Goal: Task Accomplishment & Management: Complete application form

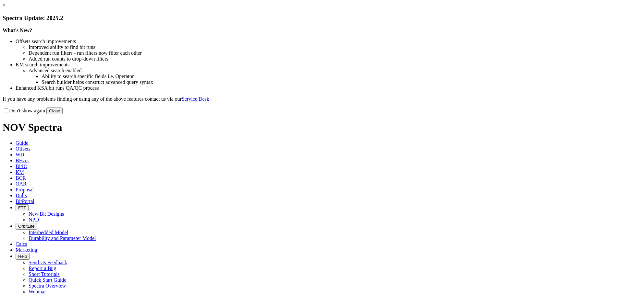
click at [63, 114] on button "Close" at bounding box center [54, 111] width 16 height 7
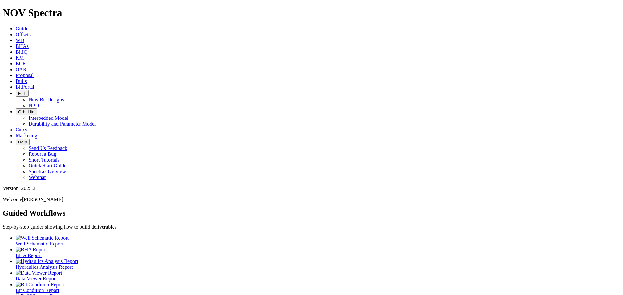
click at [30, 32] on span "Offsets" at bounding box center [23, 35] width 15 height 6
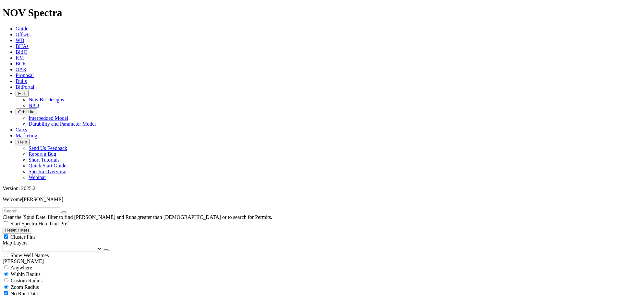
click at [15, 265] on span "Anywhere" at bounding box center [21, 268] width 22 height 6
radio input "true"
radio input "false"
click at [41, 272] on span "Within Radius" at bounding box center [26, 275] width 30 height 6
radio input "false"
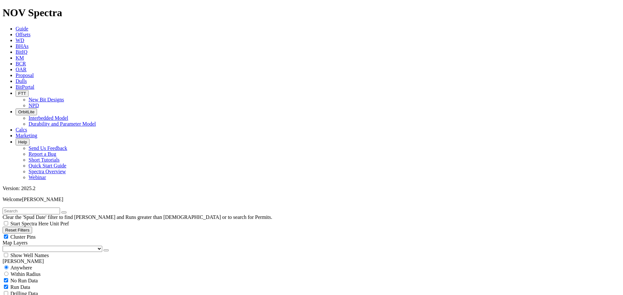
radio input "true"
click at [34, 278] on span "Custom Radius" at bounding box center [27, 281] width 32 height 6
radio input "true"
radio input "false"
drag, startPoint x: 30, startPoint y: 124, endPoint x: 76, endPoint y: 120, distance: 46.5
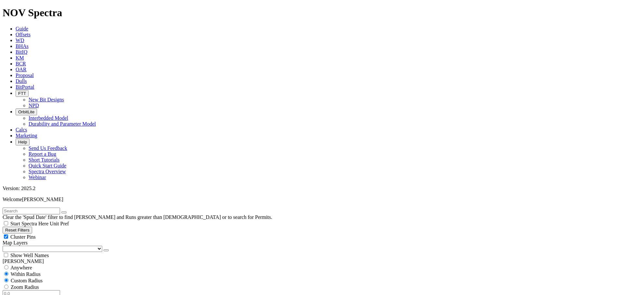
click at [76, 291] on div "Miles Kilometers" at bounding box center [311, 298] width 617 height 14
type input "5"
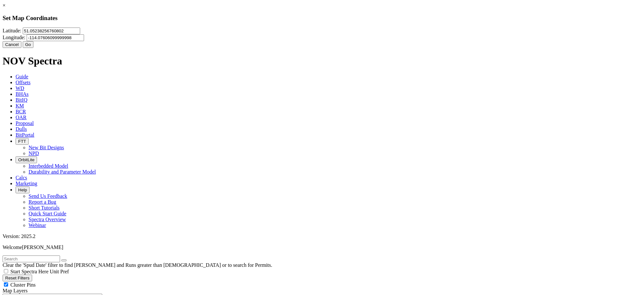
click at [80, 34] on input "51.05238256760802" at bounding box center [51, 31] width 57 height 7
paste input "4.561529"
type input "54.561529"
click at [84, 40] on input "-114.07606099999998" at bounding box center [55, 37] width 57 height 7
paste input "8.569966"
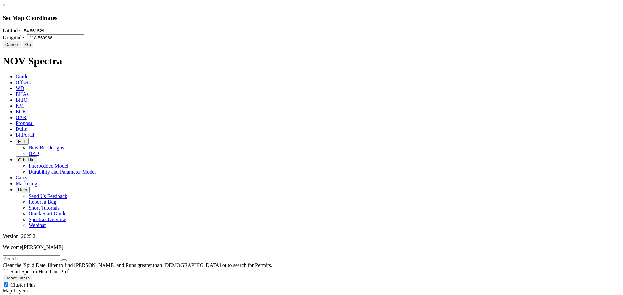
type input "-118.569966"
click at [34, 48] on button "Go" at bounding box center [28, 44] width 11 height 7
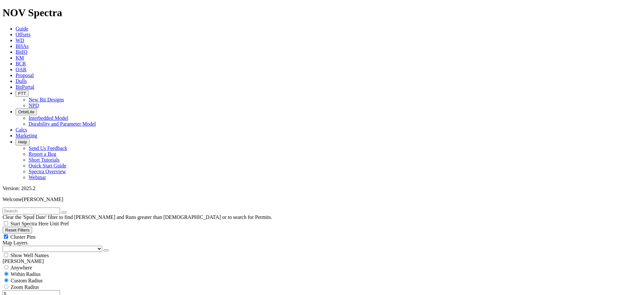
scroll to position [2854, 0]
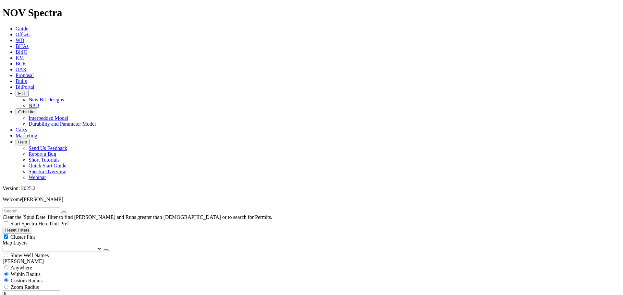
scroll to position [4062, 0]
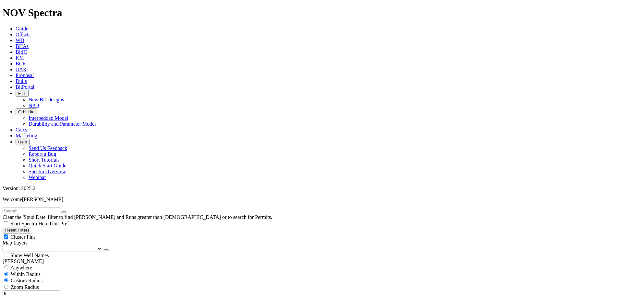
scroll to position [1700, 0]
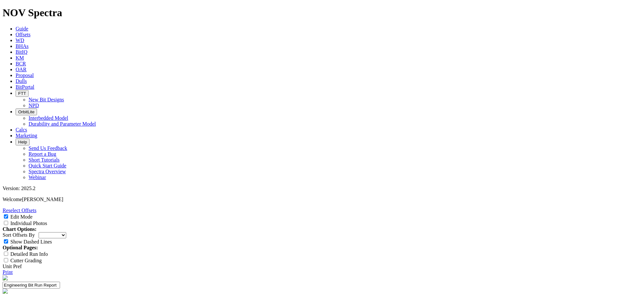
drag, startPoint x: 282, startPoint y: 252, endPoint x: 299, endPoint y: 251, distance: 16.9
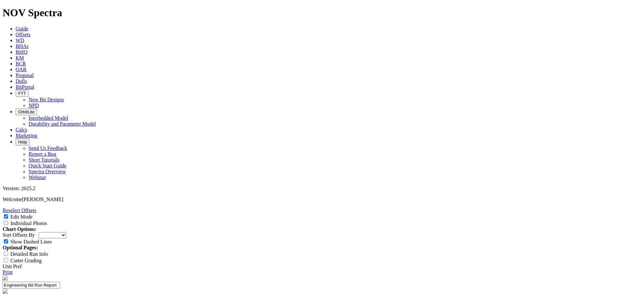
type textarea "Second run of the TK66-CW1 design with PD 547 - Whitecap for Musreau 3-29-64-4.…"
type input "24-0762"
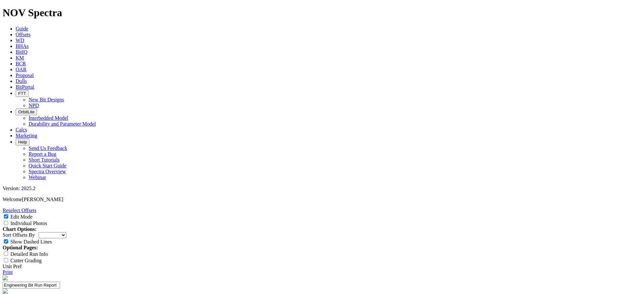
type input "2"
type input "[PERSON_NAME]"
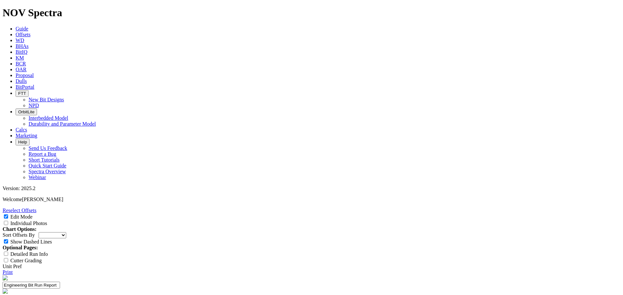
drag, startPoint x: 571, startPoint y: 45, endPoint x: 575, endPoint y: 46, distance: 3.7
click at [572, 220] on div "Individual Photos" at bounding box center [311, 223] width 617 height 6
click at [8, 221] on input "Individual Photos" at bounding box center [6, 223] width 4 height 4
checkbox input "true"
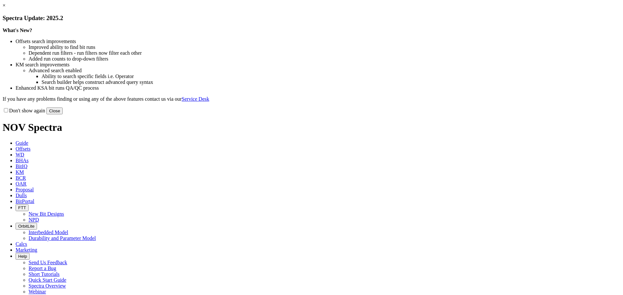
drag, startPoint x: 454, startPoint y: 56, endPoint x: 474, endPoint y: 55, distance: 19.8
click at [6, 8] on link "×" at bounding box center [4, 6] width 3 height 6
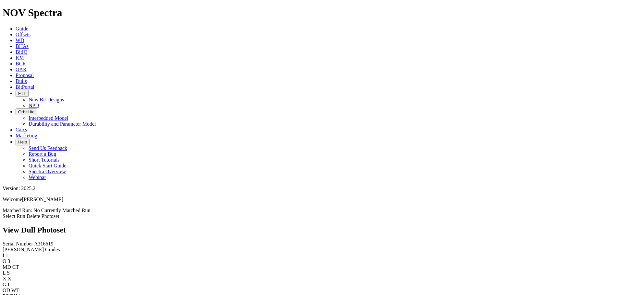
click at [25, 214] on link "Select Run" at bounding box center [14, 217] width 23 height 6
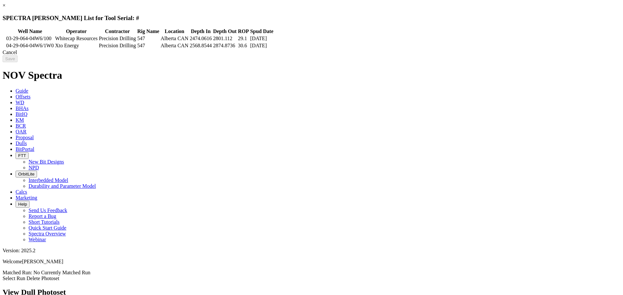
click at [4, 39] on icon at bounding box center [4, 39] width 0 height 0
click at [18, 62] on input "Save" at bounding box center [10, 58] width 15 height 7
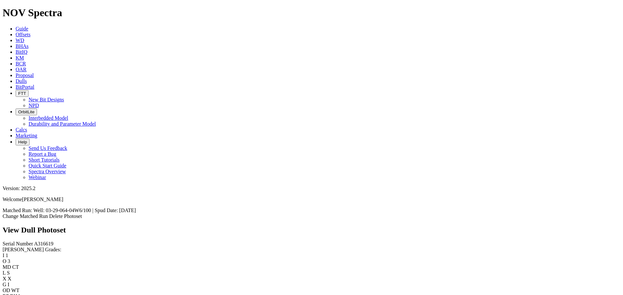
click at [16, 32] on icon at bounding box center [16, 35] width 0 height 6
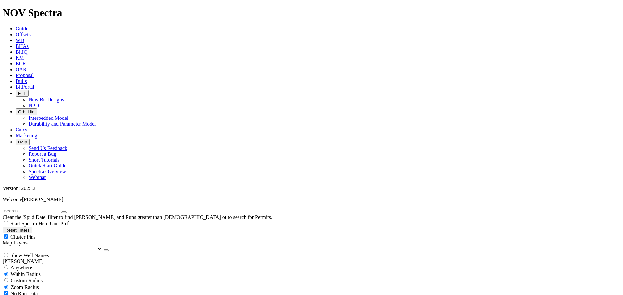
click at [35, 278] on span "Custom Radius" at bounding box center [27, 281] width 32 height 6
radio input "true"
radio input "false"
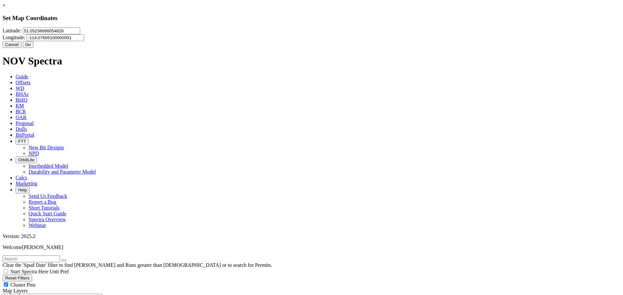
click at [80, 34] on input "51.05236066054826" at bounding box center [51, 31] width 57 height 7
paste input "4.561528"
type input "54.561528"
click at [84, 41] on input "-114.07606100000001" at bounding box center [55, 37] width 57 height 7
paste input "8.576260"
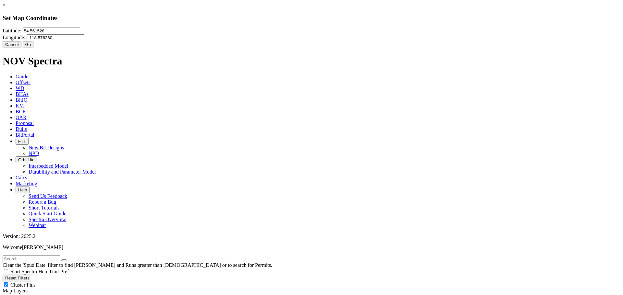
type input "-118.576260"
click at [34, 48] on button "Go" at bounding box center [28, 44] width 11 height 7
radio input "false"
radio input "true"
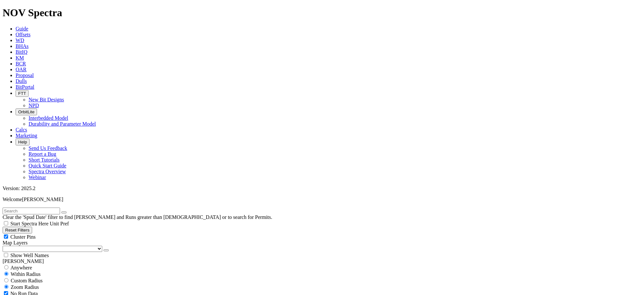
click at [34, 278] on span "Custom Radius" at bounding box center [27, 281] width 32 height 6
radio input "true"
radio input "false"
drag, startPoint x: 30, startPoint y: 126, endPoint x: 66, endPoint y: 125, distance: 36.3
click at [66, 291] on div "Miles Kilometers" at bounding box center [311, 298] width 617 height 14
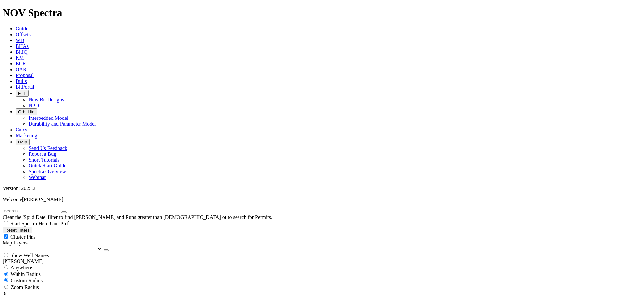
type input "5"
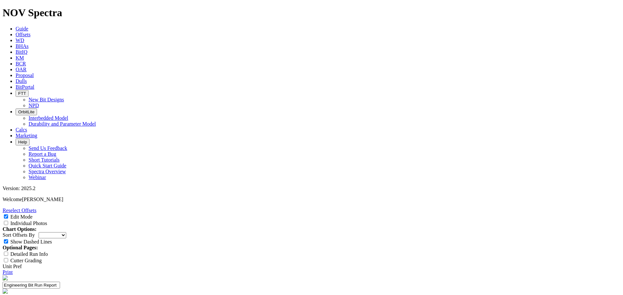
select select "New Bit Design"
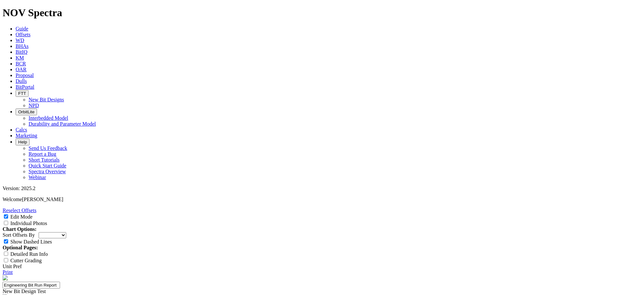
type input "Fourth Run"
click at [36, 208] on link "Reselect Offsets" at bounding box center [20, 211] width 34 height 6
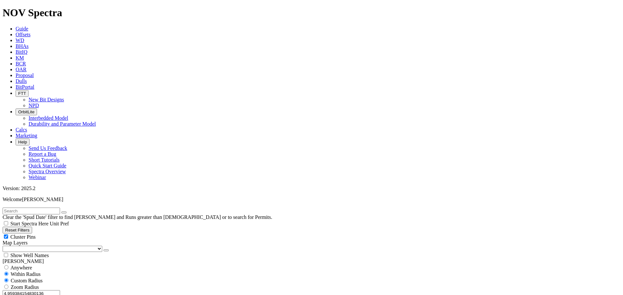
scroll to position [18507, 0]
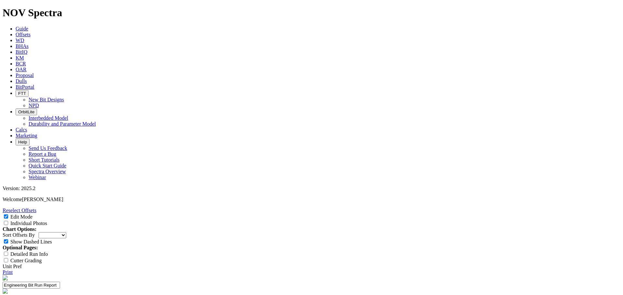
click at [27, 78] on span "Dulls" at bounding box center [21, 81] width 11 height 6
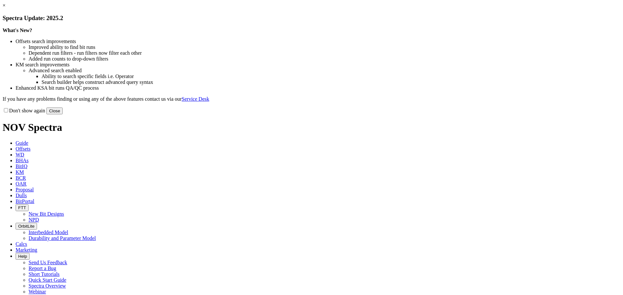
click at [6, 8] on link "×" at bounding box center [4, 6] width 3 height 6
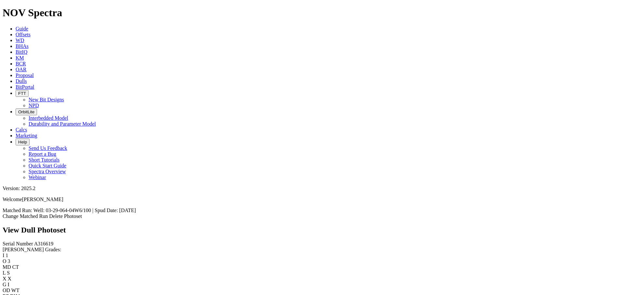
click at [48, 214] on link "Change Matched Run" at bounding box center [25, 217] width 45 height 6
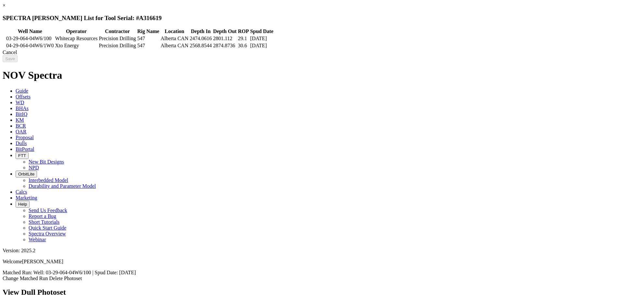
click at [5, 37] on td at bounding box center [4, 38] width 2 height 6
click at [4, 39] on icon at bounding box center [4, 39] width 0 height 0
click at [4, 46] on icon at bounding box center [4, 46] width 0 height 0
click at [18, 62] on input "Save" at bounding box center [10, 58] width 15 height 7
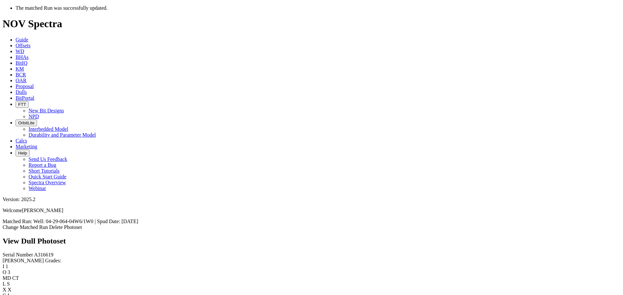
click at [388, 237] on div "View Dull Photoset" at bounding box center [311, 241] width 617 height 9
click at [348, 11] on div "The matched Run was successfully updated." at bounding box center [318, 8] width 604 height 6
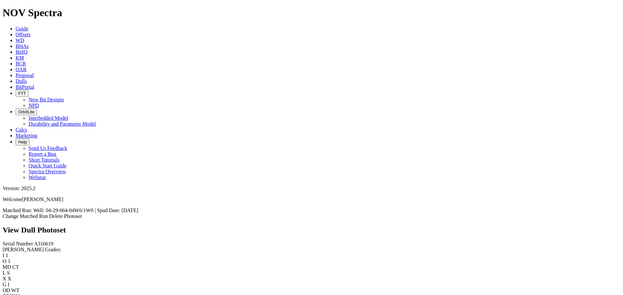
click at [30, 32] on span "Offsets" at bounding box center [23, 35] width 15 height 6
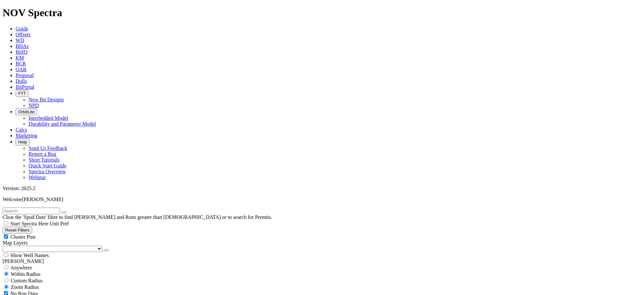
click at [22, 278] on span "Custom Radius" at bounding box center [27, 281] width 32 height 6
radio input "true"
radio input "false"
drag, startPoint x: 49, startPoint y: 124, endPoint x: 71, endPoint y: 125, distance: 22.7
click at [73, 291] on div "Miles Kilometers" at bounding box center [311, 298] width 617 height 14
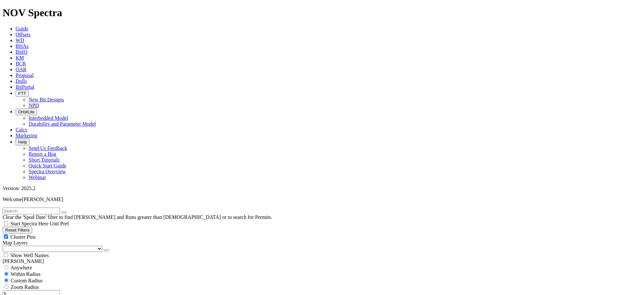
type input "5"
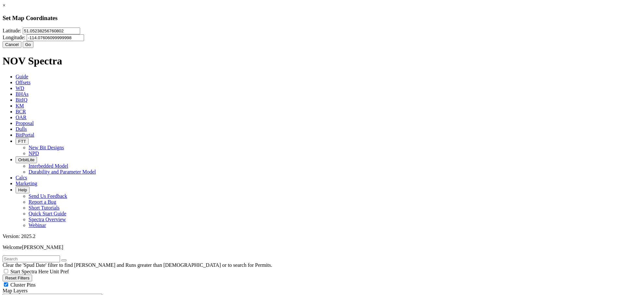
click at [84, 39] on input "-114.07606099999998" at bounding box center [55, 37] width 57 height 7
paste input "8.576260"
type input "-118.576260"
click at [80, 34] on input "51.05238256760802" at bounding box center [51, 31] width 57 height 7
paste input "4.561528"
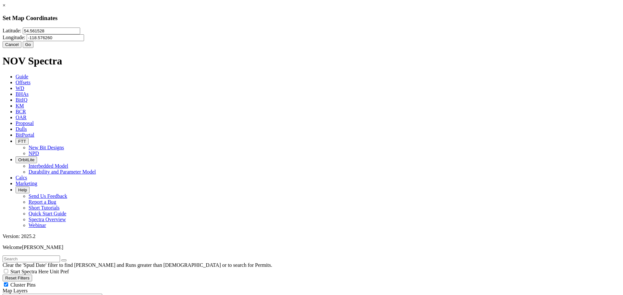
type input "54.561528"
click at [34, 48] on button "Go" at bounding box center [28, 44] width 11 height 7
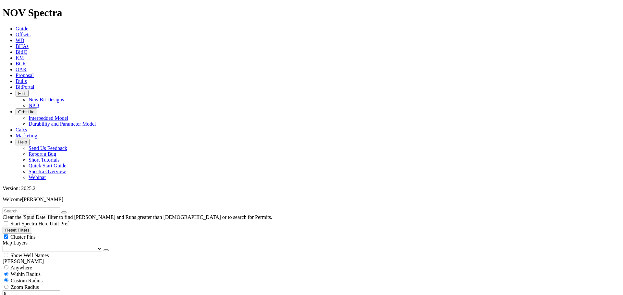
scroll to position [4683, 0]
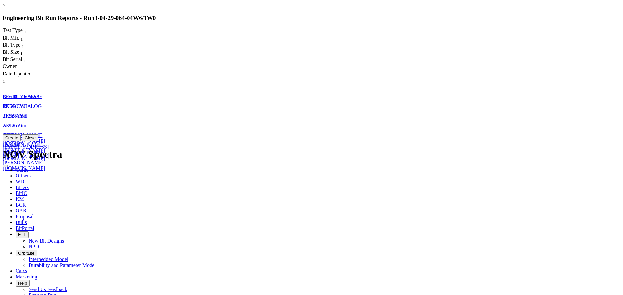
click at [27, 113] on span "TK66-CW1" at bounding box center [15, 116] width 25 height 6
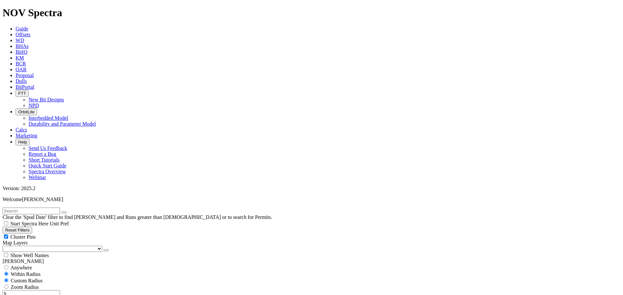
select select "New Bit Design"
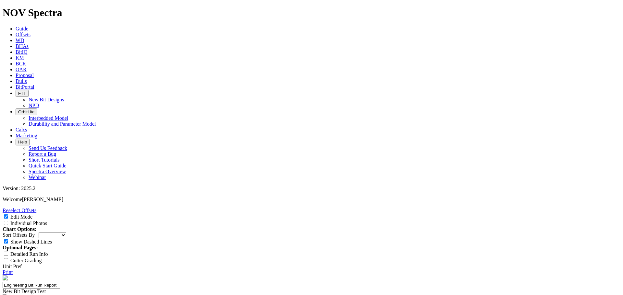
type textarea "The design is based on the 222mm TK66-CW1 to target the vertical drill out with…"
drag, startPoint x: 328, startPoint y: 201, endPoint x: 341, endPoint y: 153, distance: 50.0
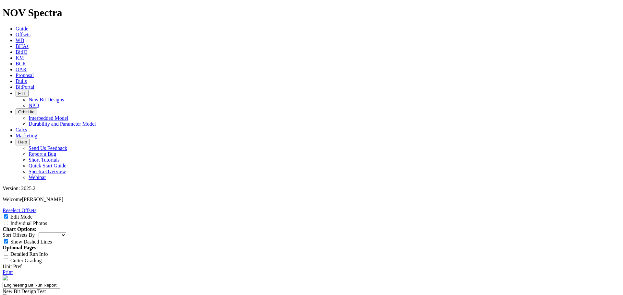
drag, startPoint x: 314, startPoint y: 138, endPoint x: 349, endPoint y: 155, distance: 38.6
drag, startPoint x: 386, startPoint y: 150, endPoint x: 338, endPoint y: 158, distance: 48.4
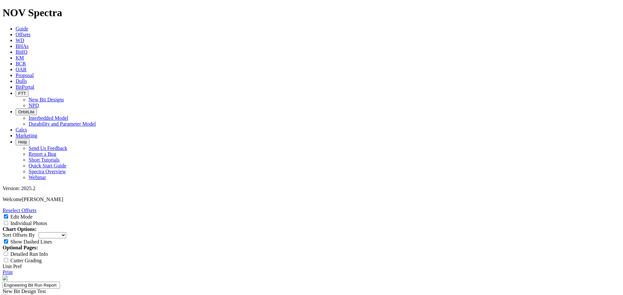
type input "4"
type input "[PERSON_NAME]"
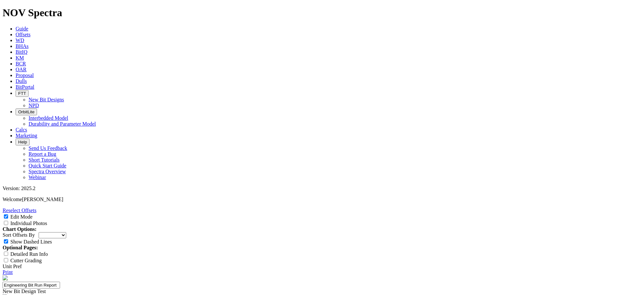
drag, startPoint x: 226, startPoint y: 149, endPoint x: 244, endPoint y: 129, distance: 26.4
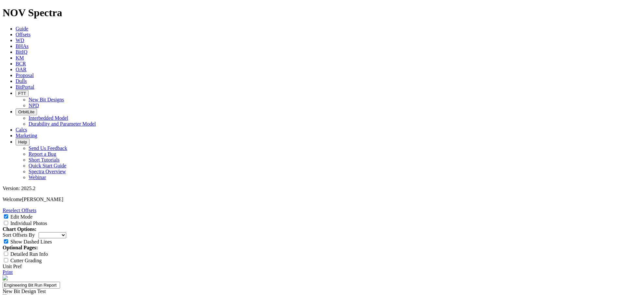
drag, startPoint x: 247, startPoint y: 130, endPoint x: 253, endPoint y: 128, distance: 5.8
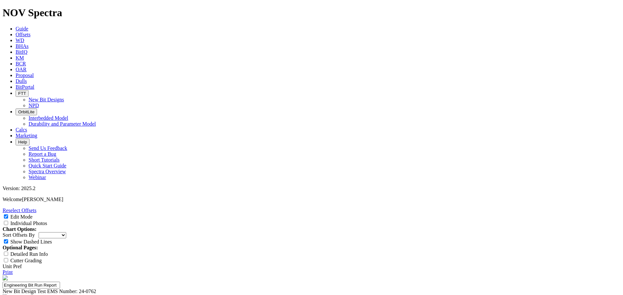
type input "24-0762"
drag, startPoint x: 476, startPoint y: 157, endPoint x: 472, endPoint y: 153, distance: 6.0
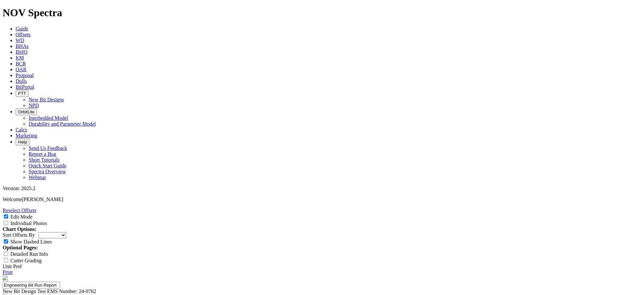
type input "Interval"
type input "2"
type input "+2000m Interval Drilled"
type input "ROP"
type input "A"
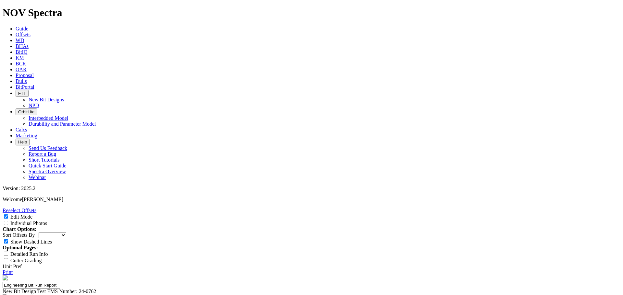
type input "T"
type input "Target 40 m/hr"
type input "Durability"
type input "Average dull of 2-2 or better"
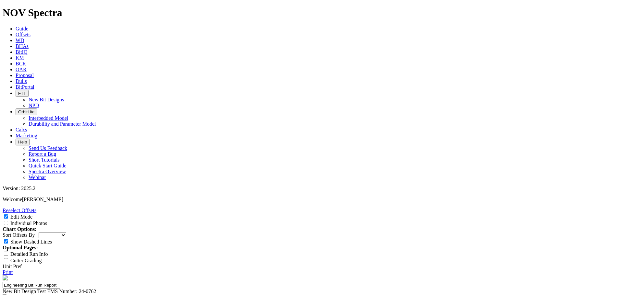
type input "Steerability"
type input "Build to 30 deg, maintain toolface control"
select select "number:1"
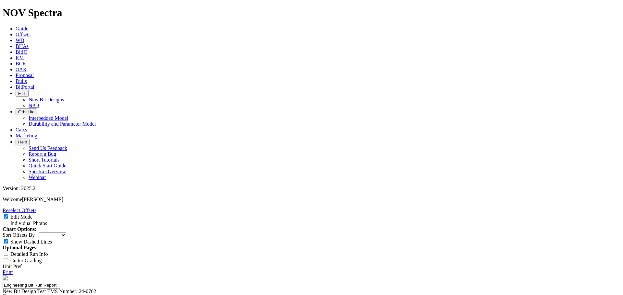
select select "number:1"
click at [47, 221] on label "Individual Photos" at bounding box center [28, 224] width 37 height 6
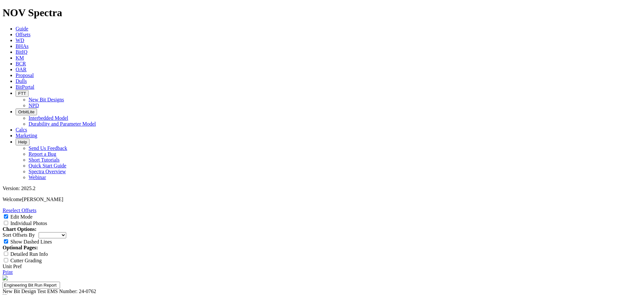
click at [8, 221] on input "Individual Photos" at bounding box center [6, 223] width 4 height 4
checkbox input "true"
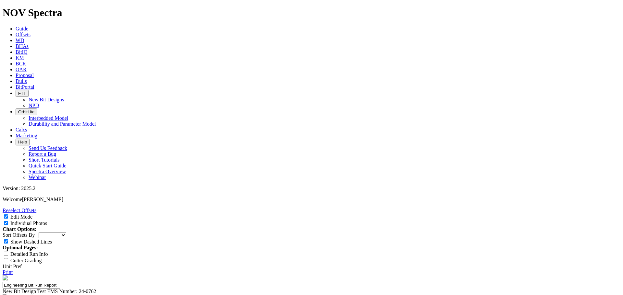
select select "number:2"
select select "string:CT"
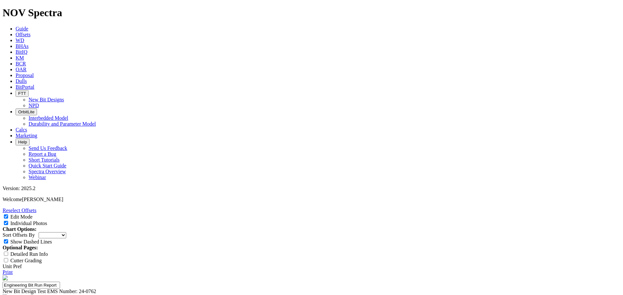
select select "string:CT"
select select "string:S"
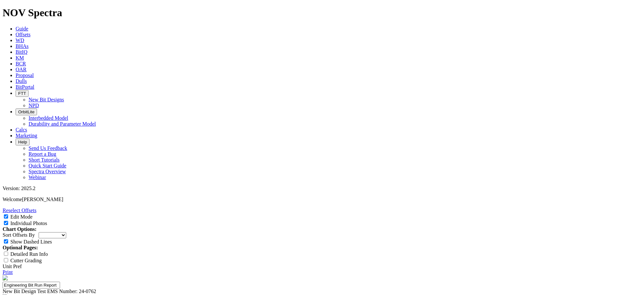
select select "string:S"
drag, startPoint x: 389, startPoint y: 113, endPoint x: 397, endPoint y: 113, distance: 7.5
select select "string:I"
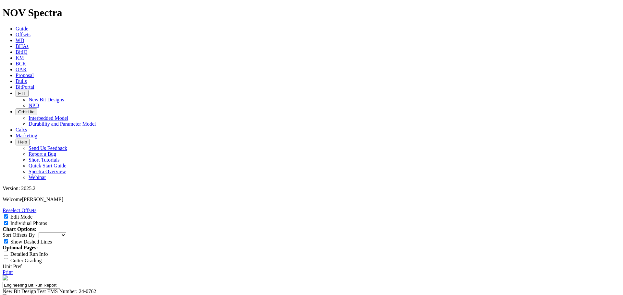
select select "string:I"
select select "string:WT"
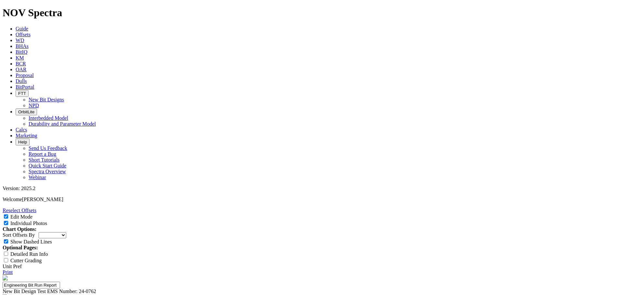
select select "string:WT"
select select "string:TD"
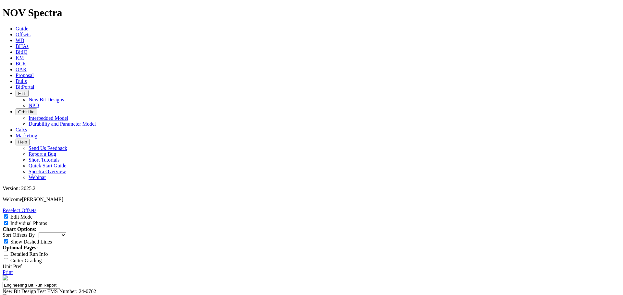
select select "string:TD"
type textarea "t"
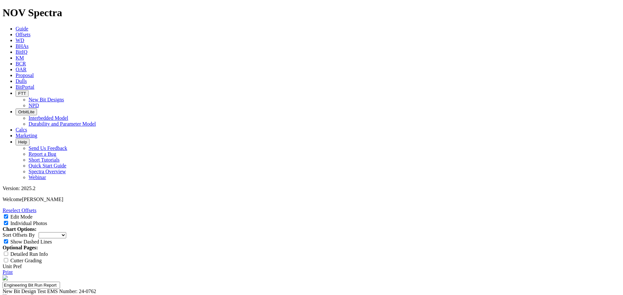
type textarea "The fourth run on this design was completed by Whitecap over at PD 547 in the s…"
select select "New Bit Design"
select select "number:1"
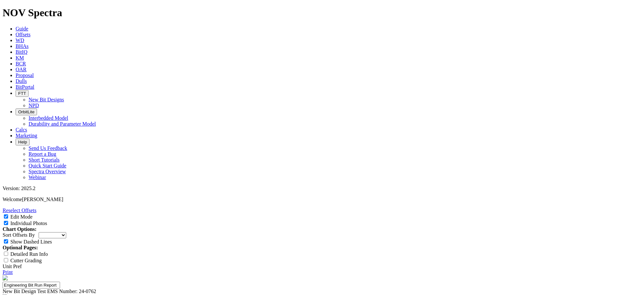
select select "number:2"
select select "string:CT"
select select "string:S"
select select "string:WT"
select select "string:TD"
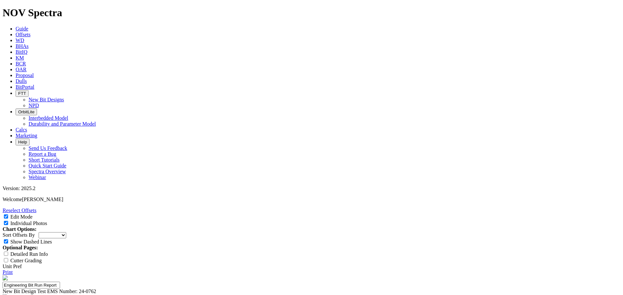
scroll to position [21, 0]
drag, startPoint x: 383, startPoint y: 85, endPoint x: 403, endPoint y: 116, distance: 36.5
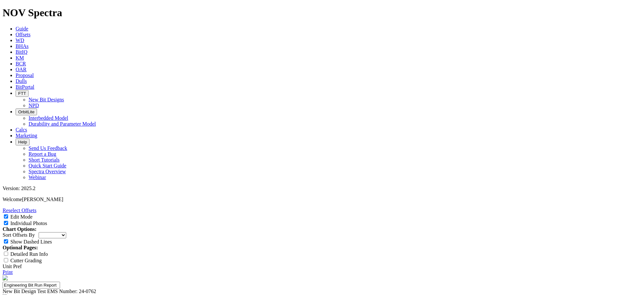
type textarea "The fourth run on this design was completed by Whitecap over at PD 547 in the s…"
paste textarea "Dulls faired marginally better with 1-2, chipping along the mid shoulder outwar…"
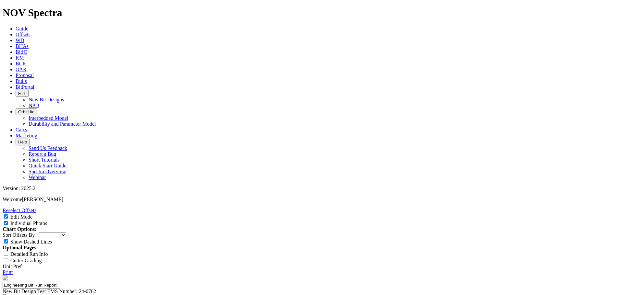
type textarea "Dulls faired marginally better with 1-2, chipping along the mid shoulder outwar…"
type textarea "The fourth run on this design was completed by Whitecap over at PD 547 in the s…"
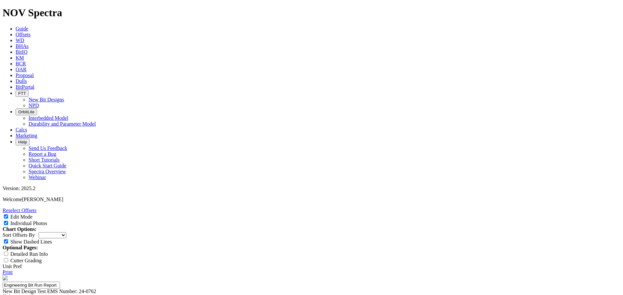
click at [13, 270] on link "Print" at bounding box center [8, 273] width 10 height 6
drag, startPoint x: 460, startPoint y: 187, endPoint x: 480, endPoint y: 190, distance: 19.9
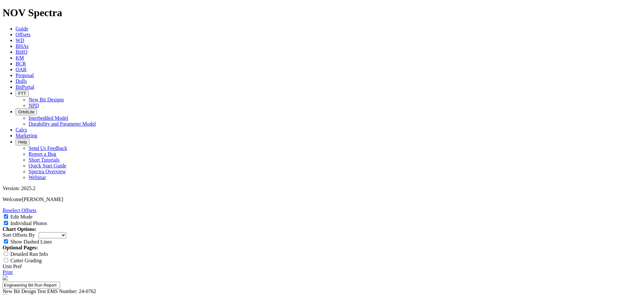
drag, startPoint x: 455, startPoint y: 158, endPoint x: 515, endPoint y: 139, distance: 63.0
click at [13, 270] on link "Print" at bounding box center [8, 273] width 10 height 6
